Goal: Answer question/provide support: Share knowledge or assist other users

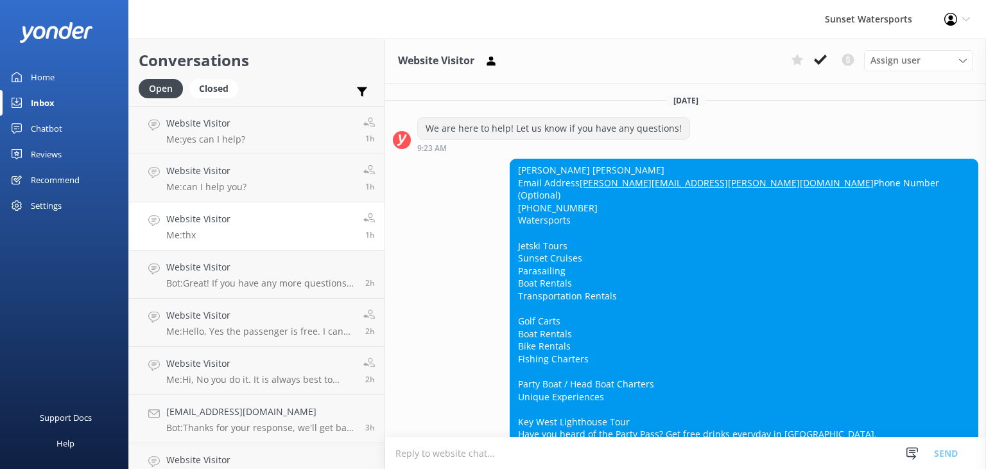
scroll to position [13530, 0]
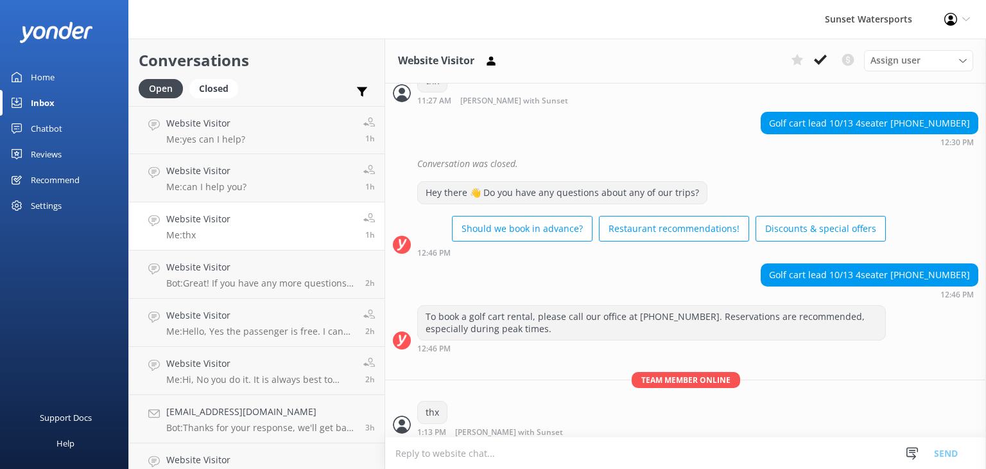
scroll to position [13530, 0]
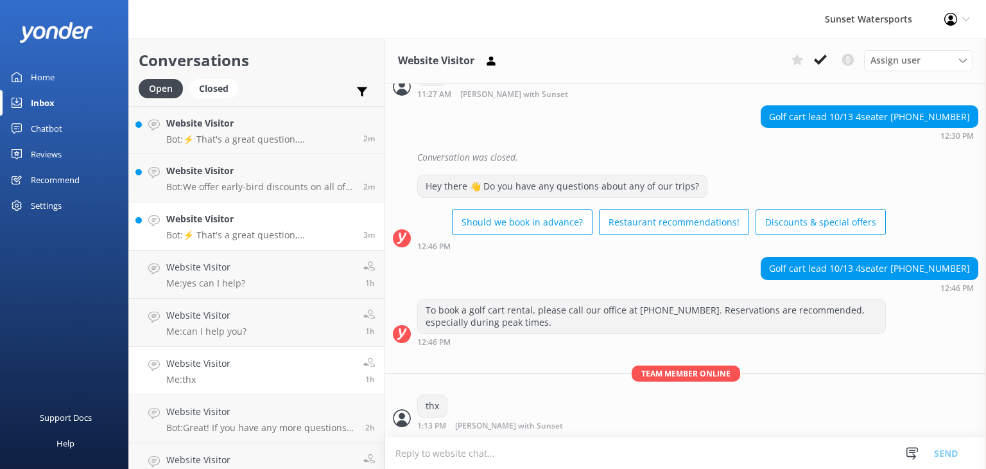
click at [270, 238] on p "Bot: ⚡ That's a great question, unfortunately I do not know the answer. I'm goi…" at bounding box center [259, 235] width 187 height 12
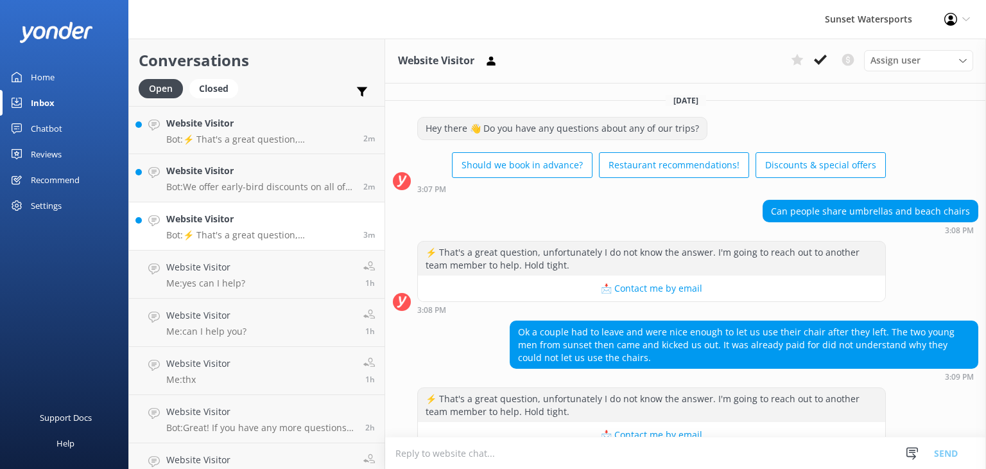
scroll to position [28, 0]
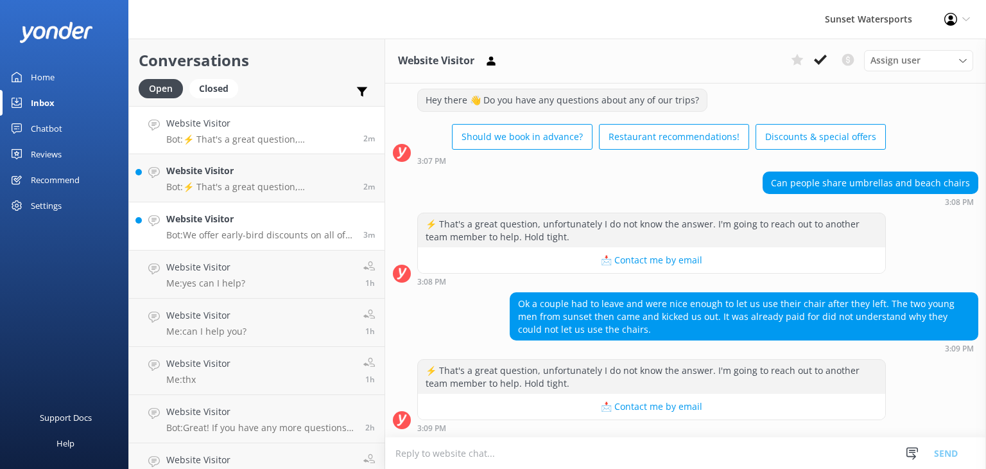
click at [278, 227] on div "Website Visitor Bot: We offer early-bird discounts on all of our morning trips!…" at bounding box center [259, 226] width 187 height 28
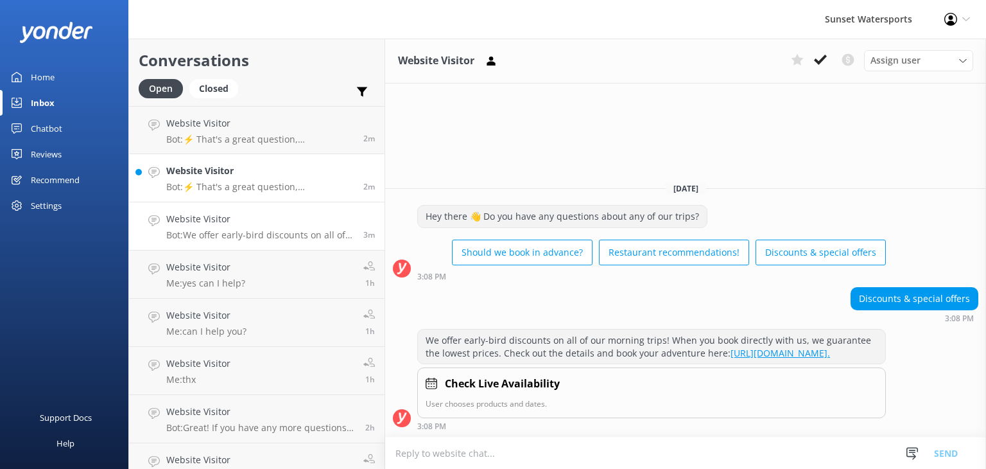
click at [254, 185] on p "Bot: ⚡ That's a great question, unfortunately I do not know the answer. I'm goi…" at bounding box center [259, 187] width 187 height 12
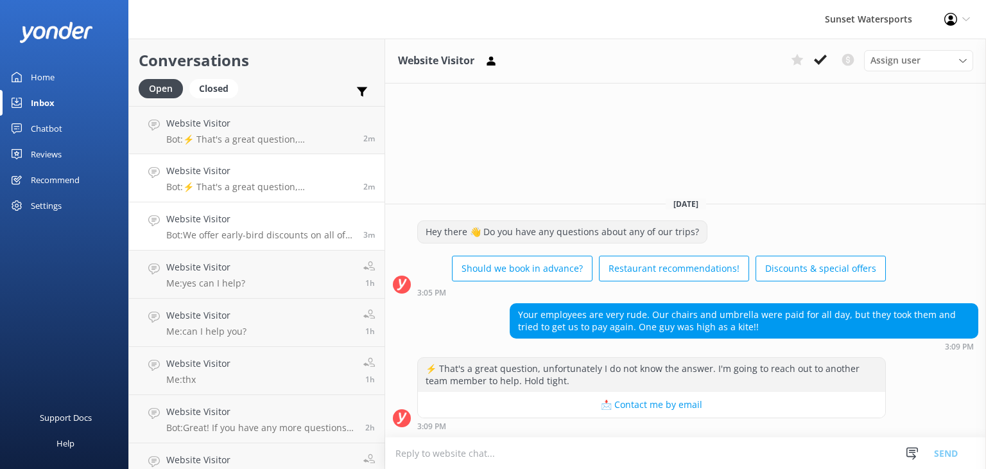
click at [247, 233] on p "Bot: We offer early-bird discounts on all of our morning trips! When you book d…" at bounding box center [259, 235] width 187 height 12
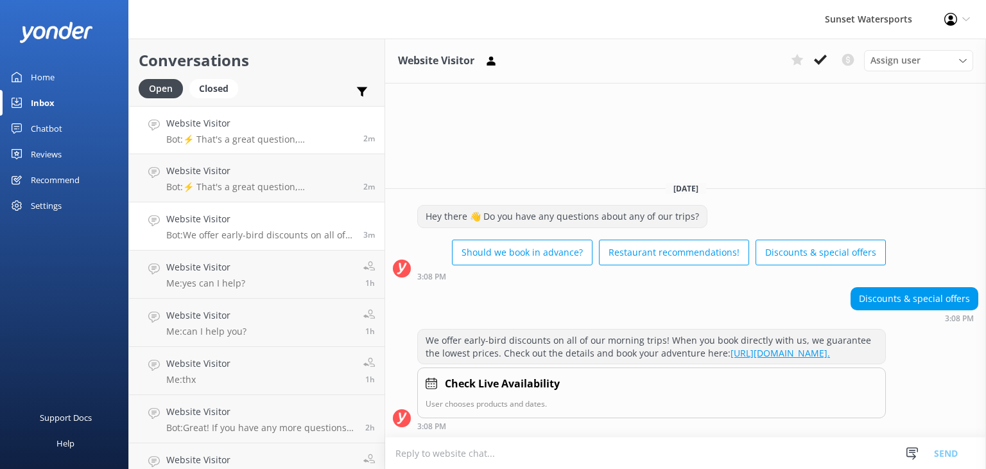
click at [266, 141] on p "Bot: ⚡ That's a great question, unfortunately I do not know the answer. I'm goi…" at bounding box center [259, 140] width 187 height 12
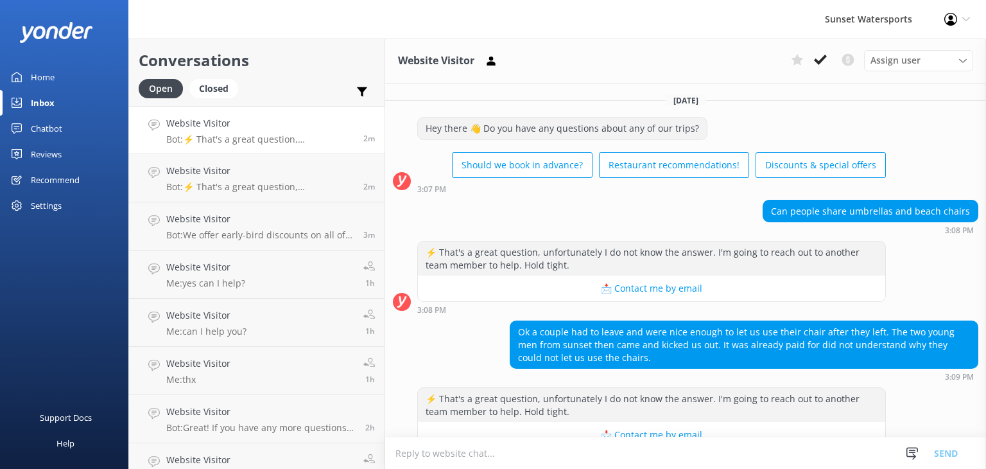
scroll to position [28, 0]
